Goal: Entertainment & Leisure: Consume media (video, audio)

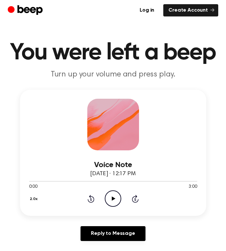
click at [112, 197] on icon "Play Audio" at bounding box center [113, 199] width 16 height 16
click at [114, 195] on icon "Play Audio" at bounding box center [113, 199] width 16 height 16
click at [33, 180] on div at bounding box center [113, 181] width 168 height 5
click at [112, 200] on icon at bounding box center [114, 199] width 4 height 4
